Goal: Information Seeking & Learning: Find specific fact

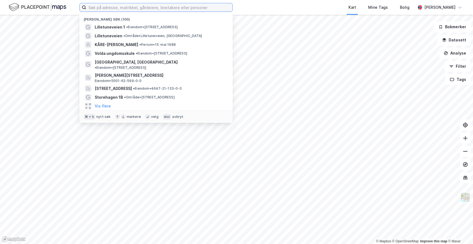
click at [191, 9] on input at bounding box center [159, 7] width 146 height 8
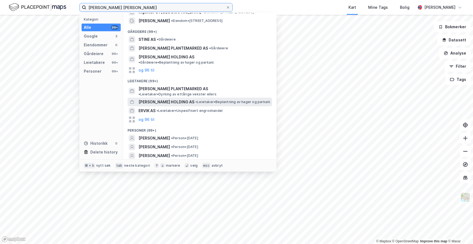
scroll to position [25, 0]
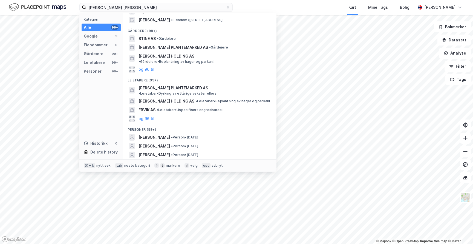
click at [153, 160] on button "og 96 til" at bounding box center [147, 163] width 16 height 7
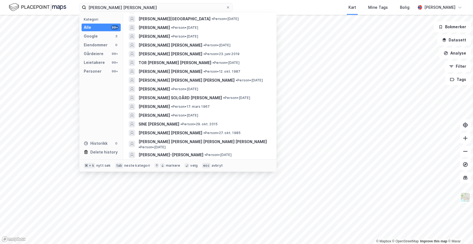
scroll to position [858, 0]
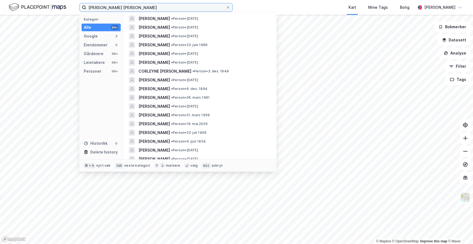
click at [116, 6] on input "[PERSON_NAME] [PERSON_NAME]" at bounding box center [156, 7] width 140 height 8
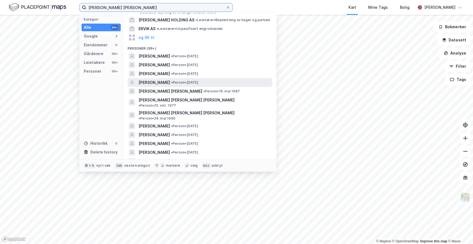
scroll to position [107, 0]
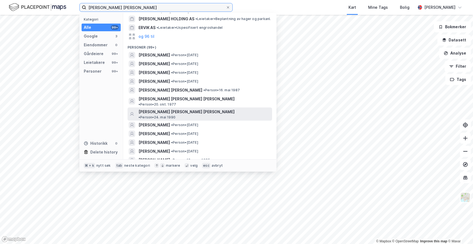
type input "[PERSON_NAME] [PERSON_NAME]"
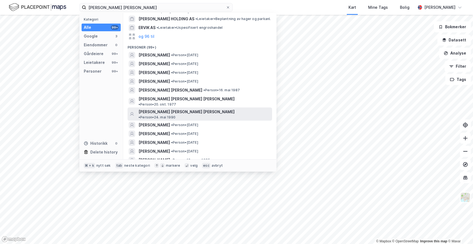
click at [171, 108] on span "[PERSON_NAME] [PERSON_NAME] [PERSON_NAME]" at bounding box center [187, 111] width 96 height 7
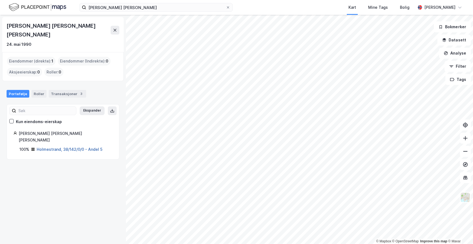
click at [82, 147] on link "Holmestrand, 38/142/0/0 - Andel 5" at bounding box center [70, 149] width 66 height 5
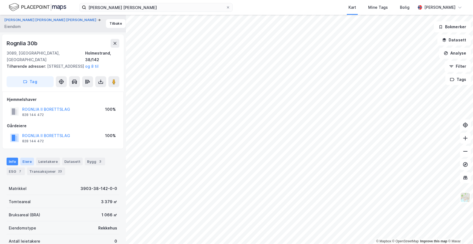
click at [29, 161] on div "Eiere" at bounding box center [27, 162] width 14 height 8
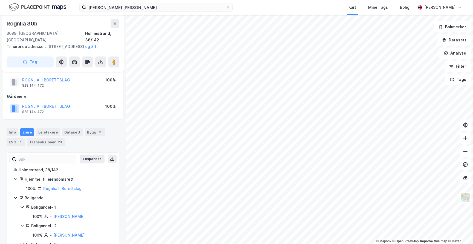
scroll to position [6, 0]
